Goal: Use online tool/utility: Utilize a website feature to perform a specific function

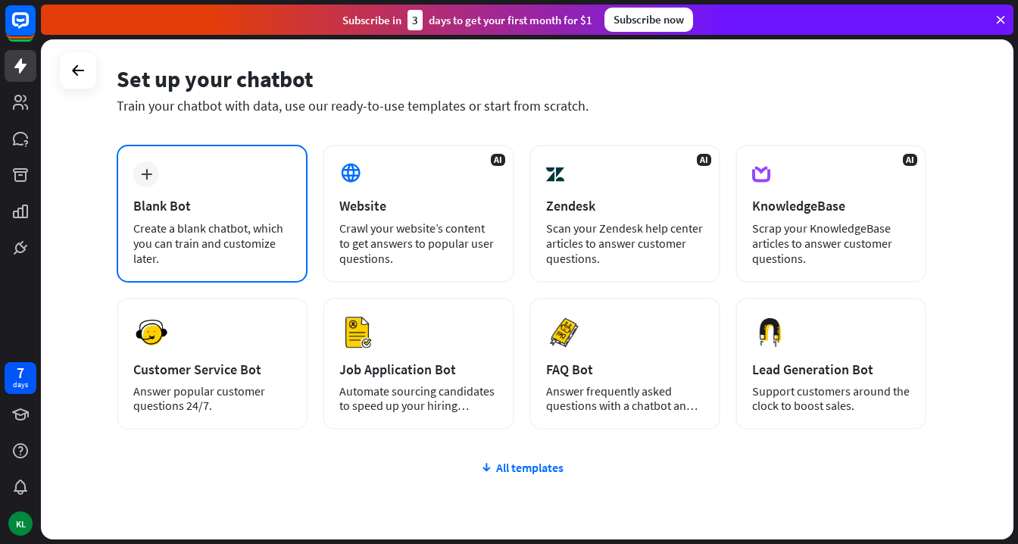
scroll to position [64, 0]
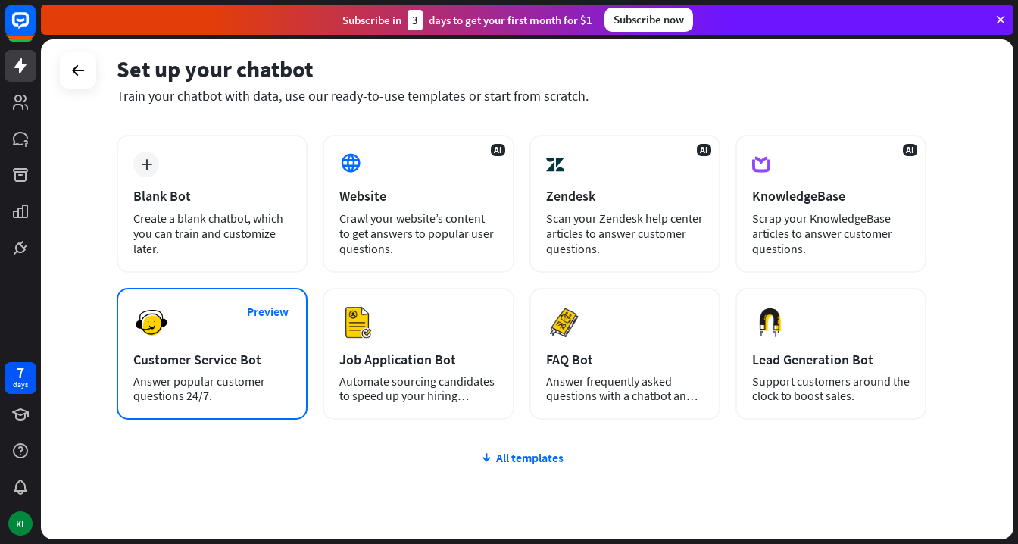
click at [181, 329] on div "Preview Customer Service Bot Answer popular customer questions 24/7." at bounding box center [212, 354] width 191 height 132
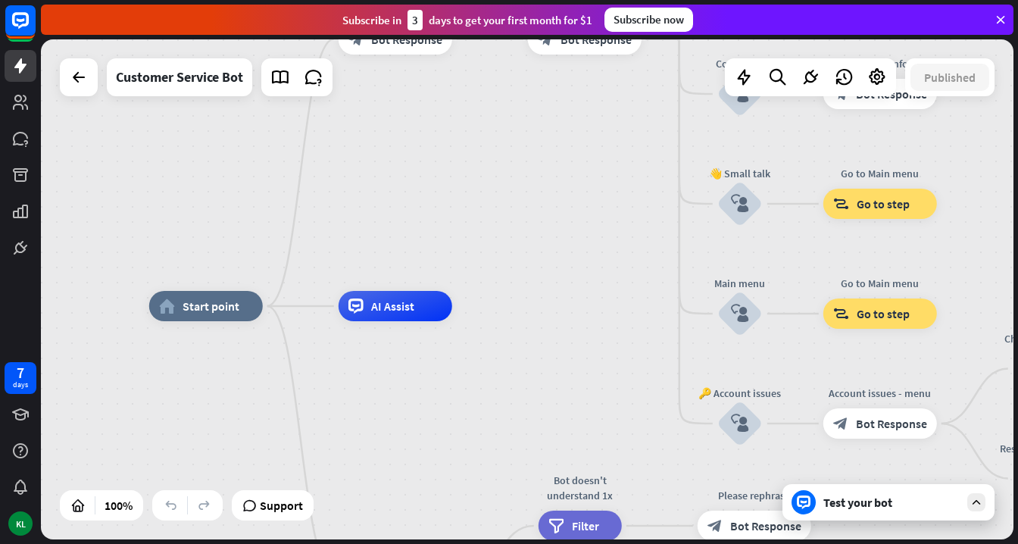
drag, startPoint x: 546, startPoint y: 236, endPoint x: 457, endPoint y: 252, distance: 91.0
click at [457, 252] on div "home_2 Start point Welcome message block_bot_response Bot Response 🔙 Main menu …" at bounding box center [527, 289] width 973 height 500
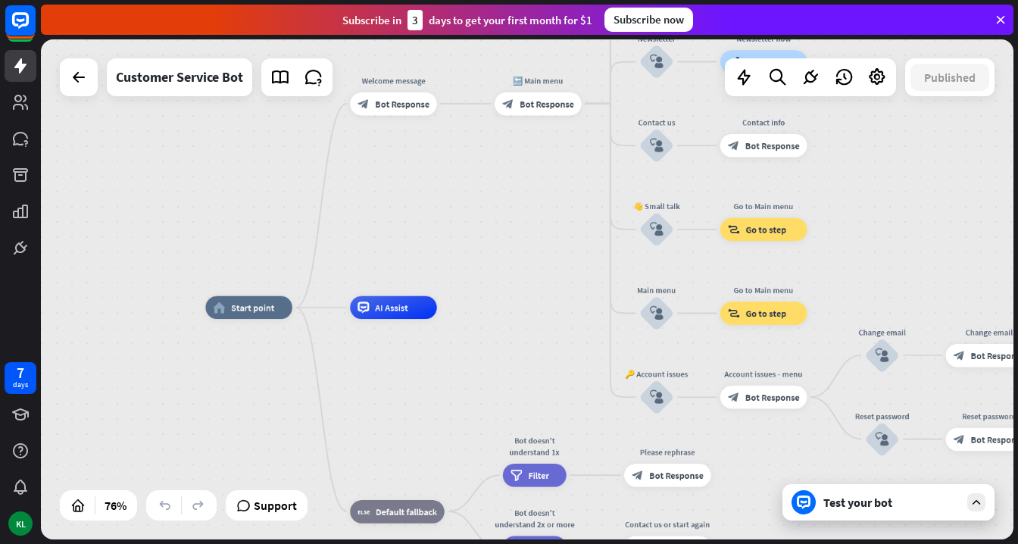
click at [560, 230] on div "home_2 Start point Welcome message block_bot_response Bot Response 🔙 Main menu …" at bounding box center [527, 289] width 973 height 500
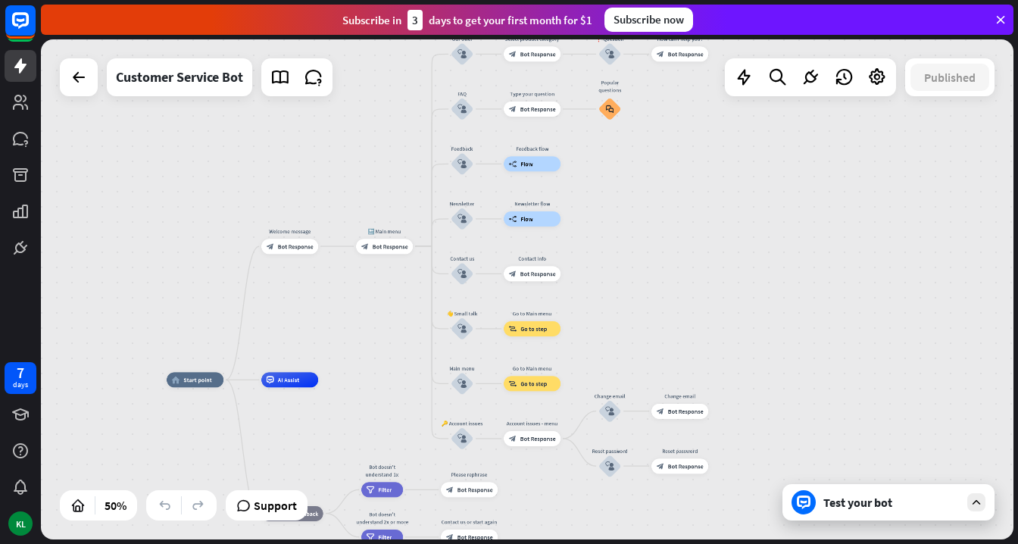
drag, startPoint x: 540, startPoint y: 227, endPoint x: 381, endPoint y: 326, distance: 187.5
click at [381, 326] on div "home_2 Start point Welcome message block_bot_response Bot Response 🔙 Main menu …" at bounding box center [527, 289] width 973 height 500
click at [386, 254] on div "block_bot_response Bot Response" at bounding box center [385, 246] width 57 height 15
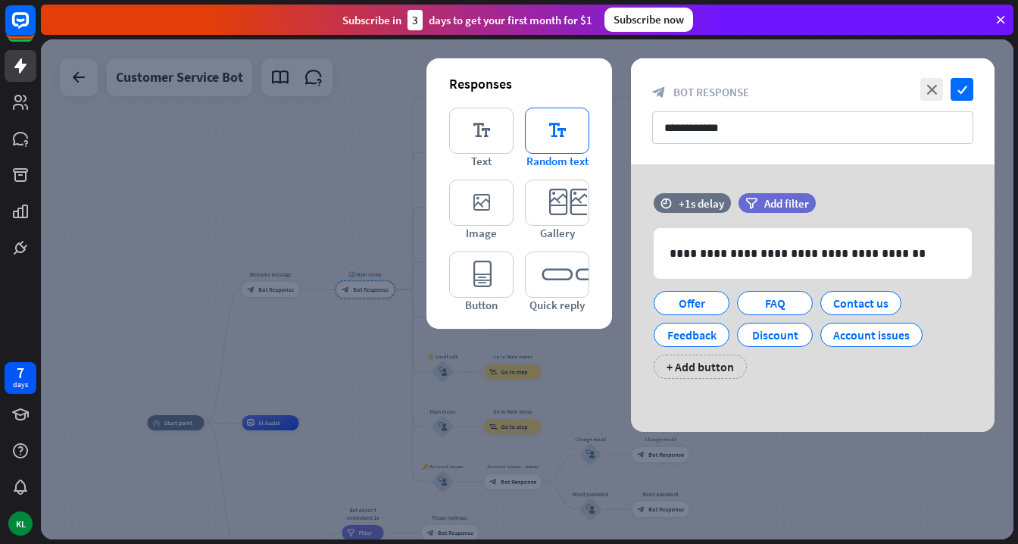
click at [561, 120] on icon "editor_text" at bounding box center [557, 131] width 64 height 46
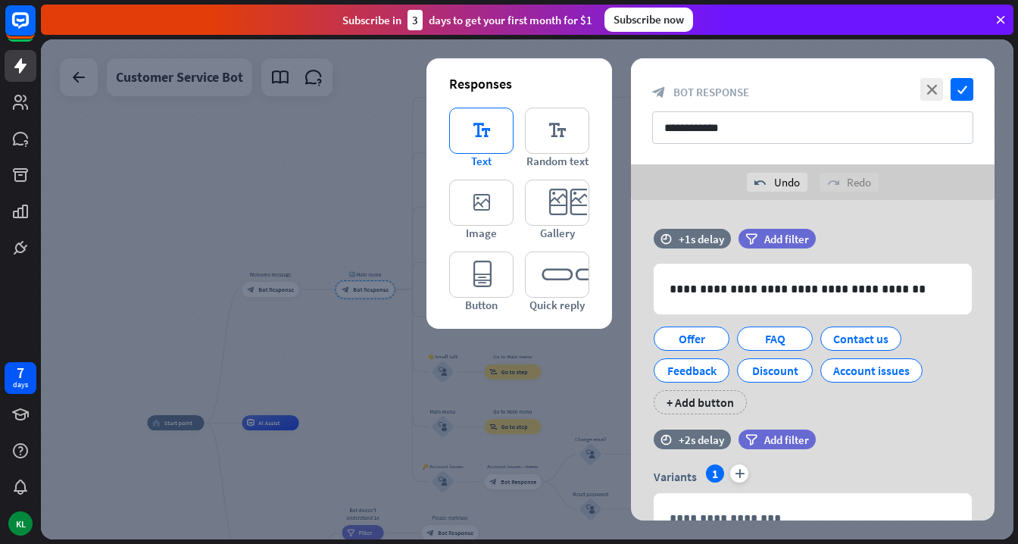
click at [468, 118] on icon "editor_text" at bounding box center [481, 131] width 64 height 46
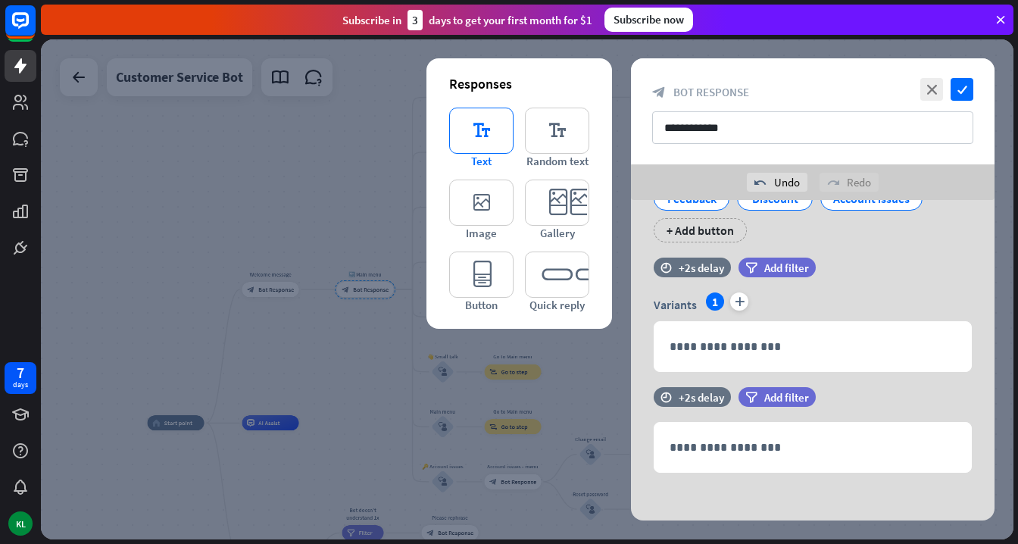
scroll to position [177, 0]
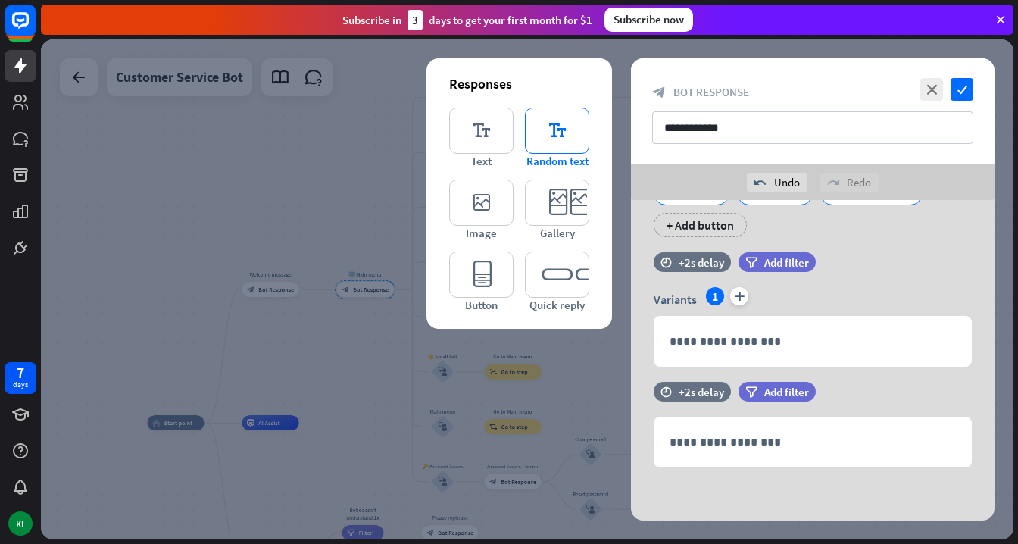
click at [546, 124] on icon "editor_text" at bounding box center [557, 131] width 64 height 46
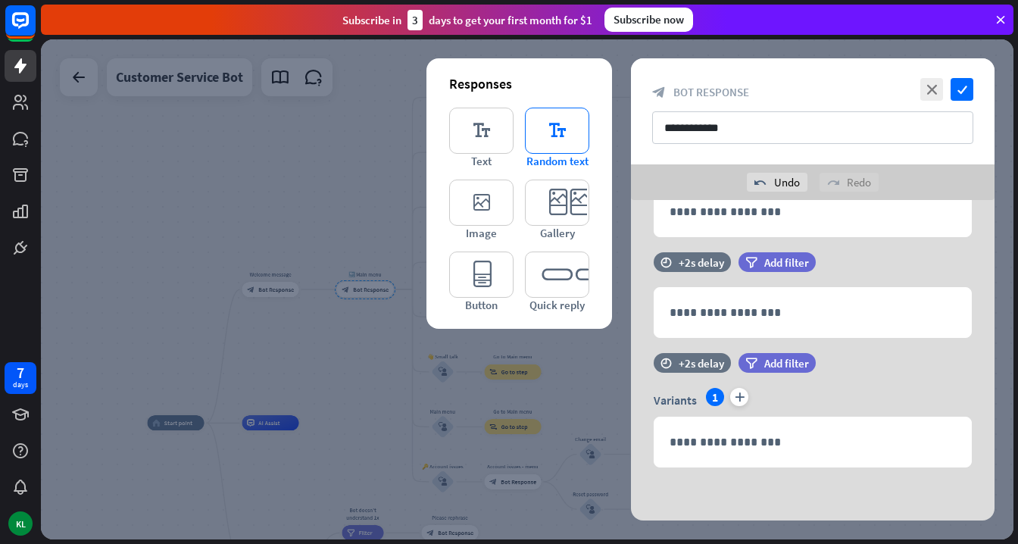
scroll to position [307, 0]
click at [482, 189] on icon "editor_image" at bounding box center [481, 203] width 64 height 46
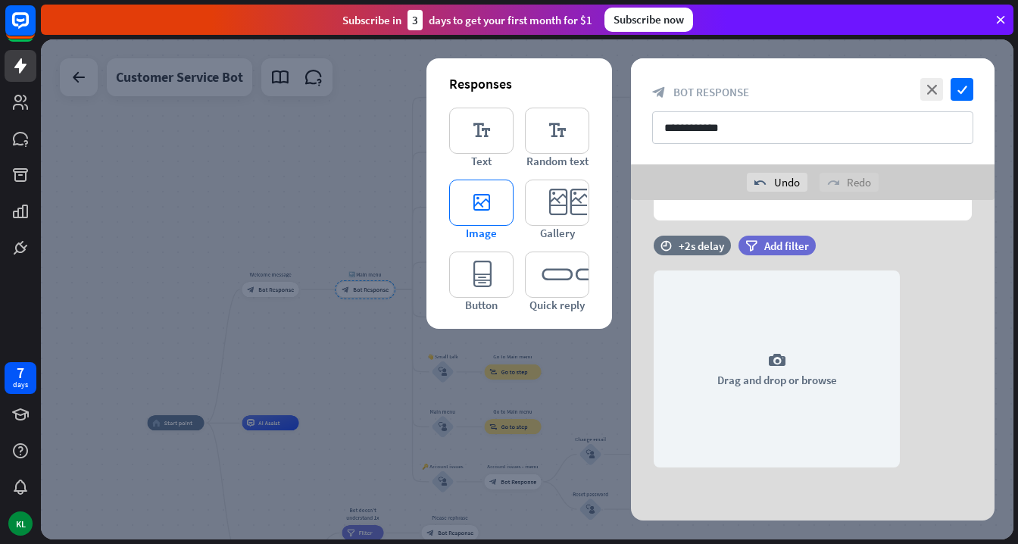
scroll to position [554, 0]
click at [560, 195] on icon "editor_card" at bounding box center [557, 203] width 64 height 46
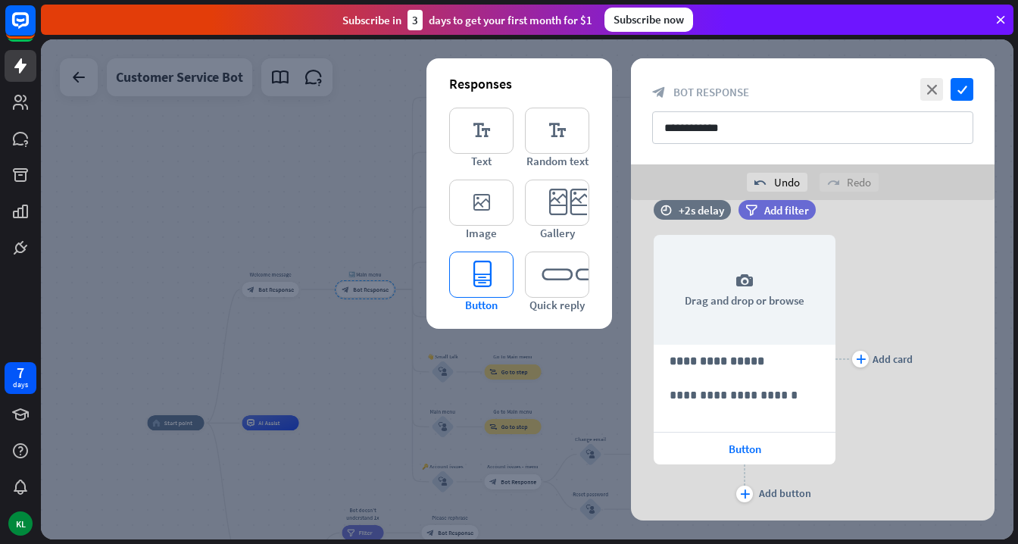
click at [464, 266] on icon "editor_button" at bounding box center [481, 275] width 64 height 46
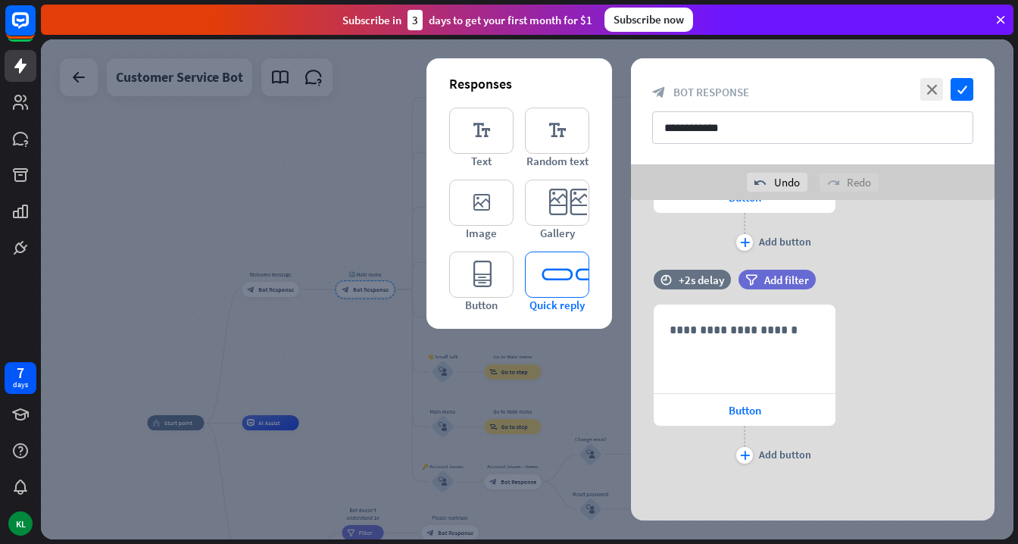
click at [555, 282] on icon "editor_quick_replies" at bounding box center [557, 275] width 64 height 46
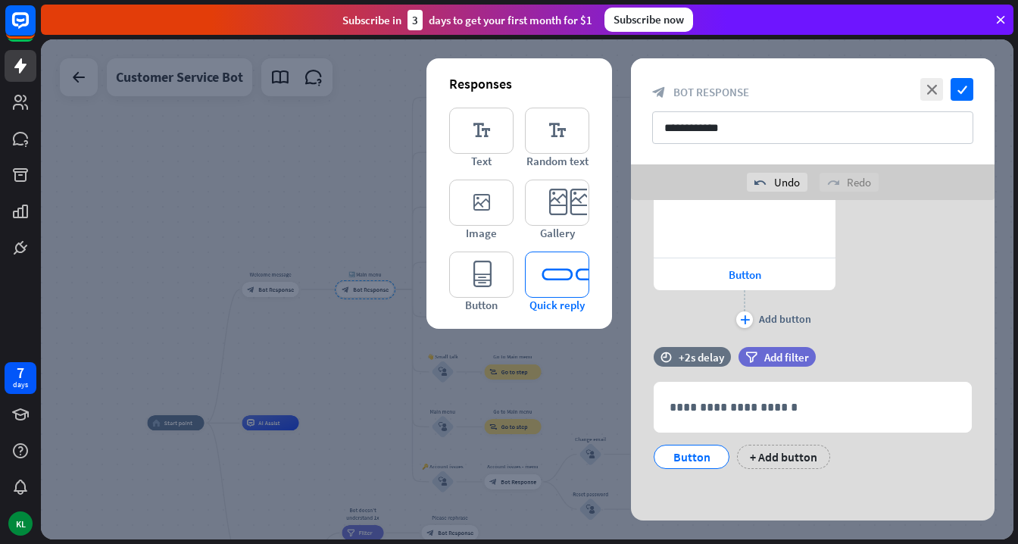
scroll to position [1225, 0]
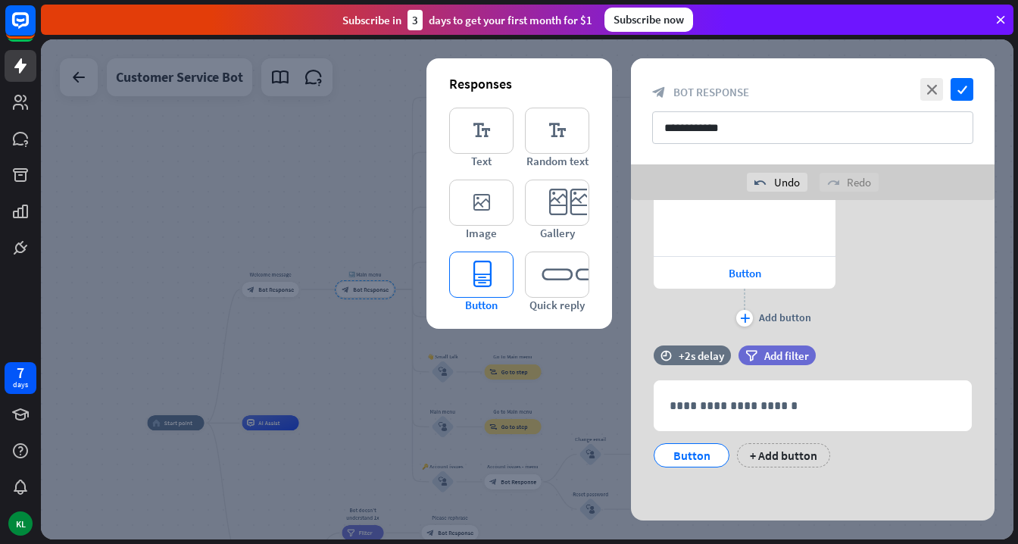
click at [477, 282] on icon "editor_button" at bounding box center [481, 275] width 64 height 46
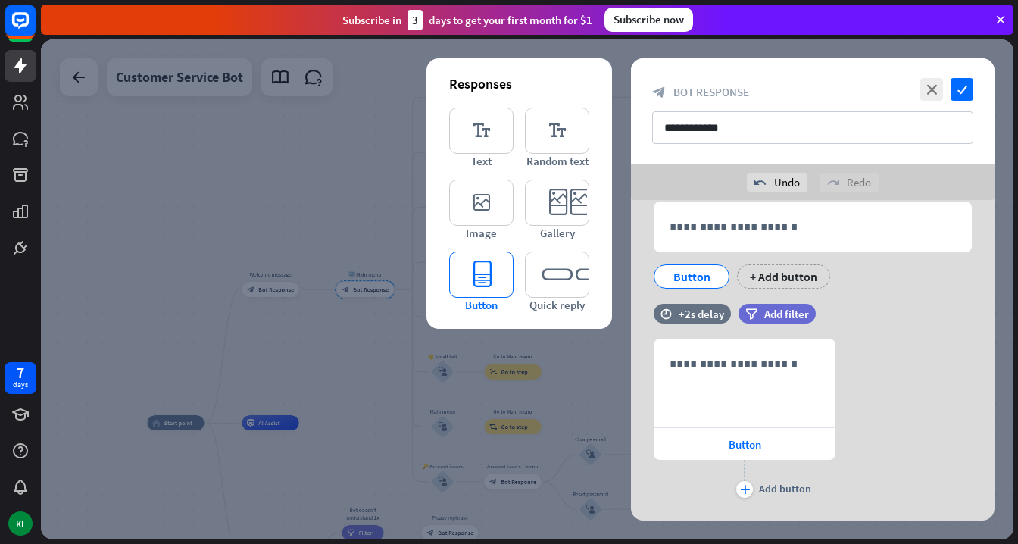
scroll to position [1438, 0]
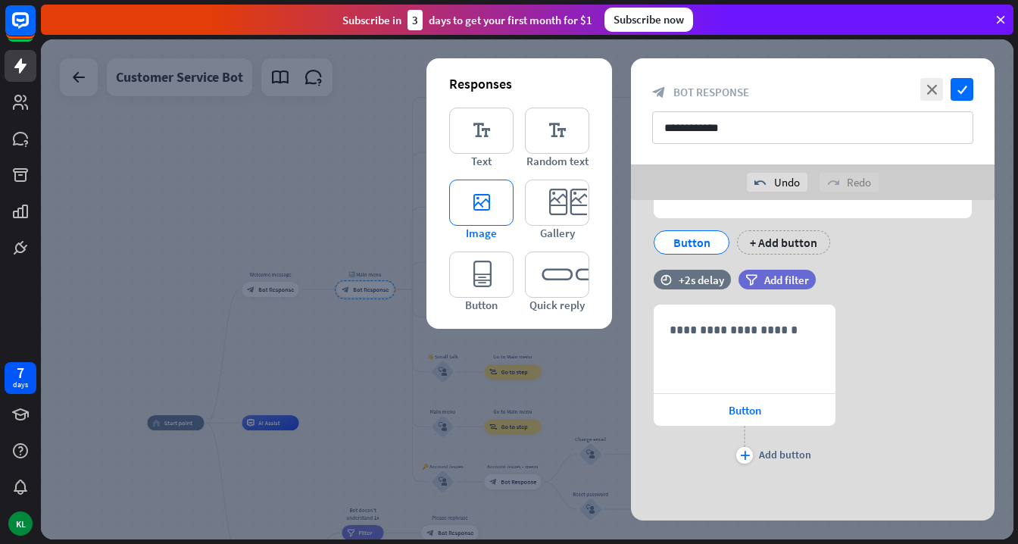
click at [502, 221] on icon "editor_image" at bounding box center [481, 203] width 64 height 46
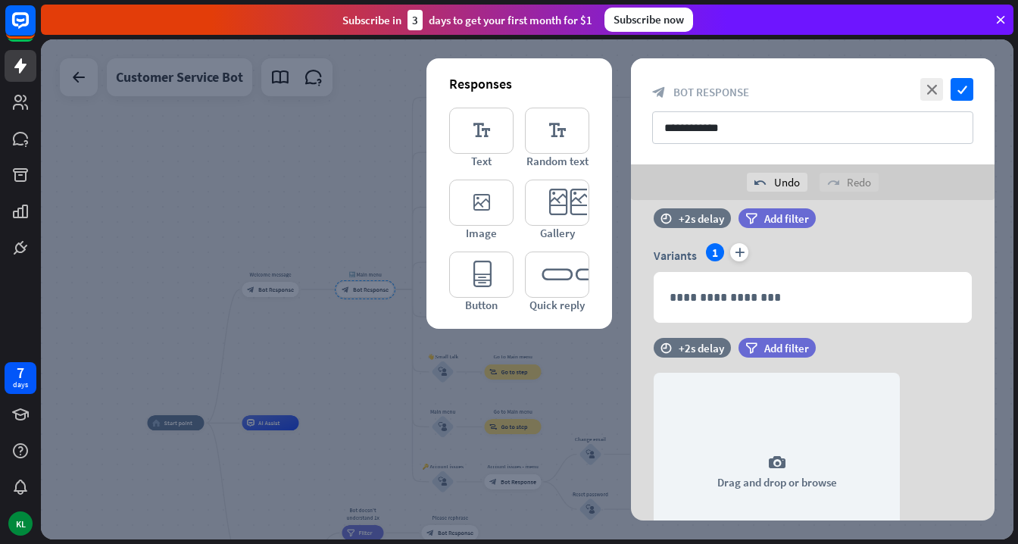
scroll to position [0, 0]
